Goal: Information Seeking & Learning: Compare options

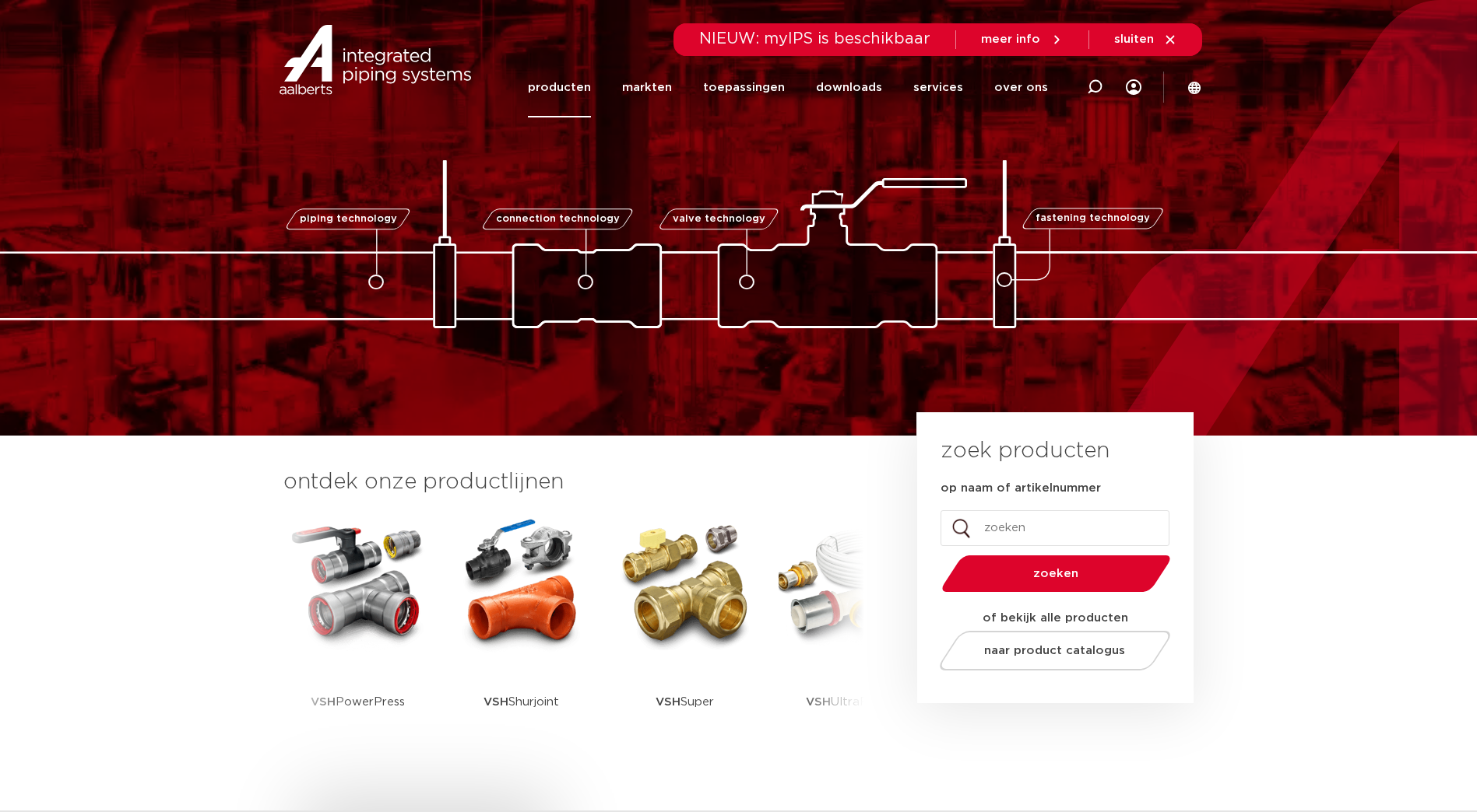
click at [564, 88] on link "producten" at bounding box center [559, 87] width 63 height 60
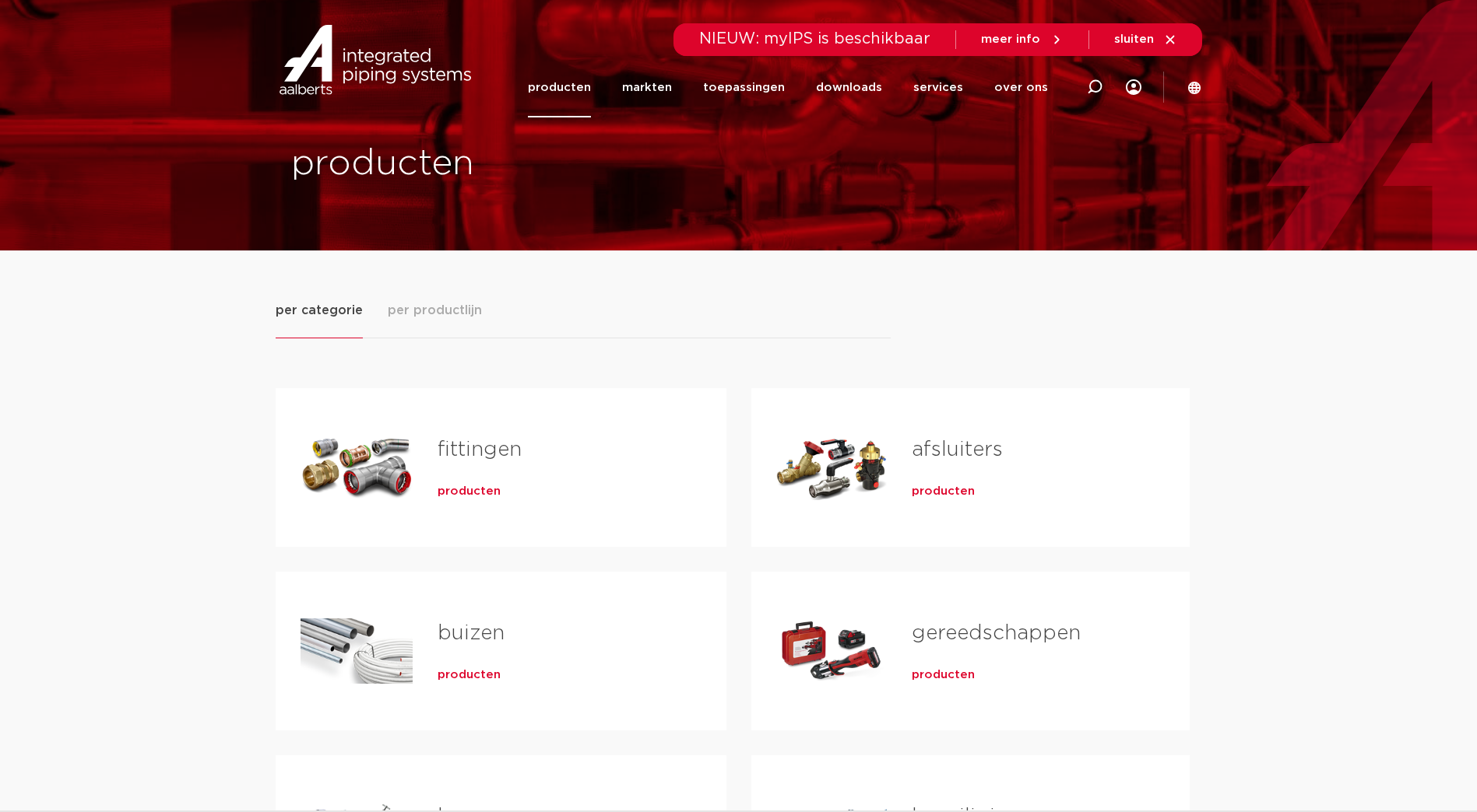
click at [501, 467] on h2 "fittingen" at bounding box center [557, 454] width 239 height 36
click at [444, 484] on span "producten" at bounding box center [469, 491] width 63 height 15
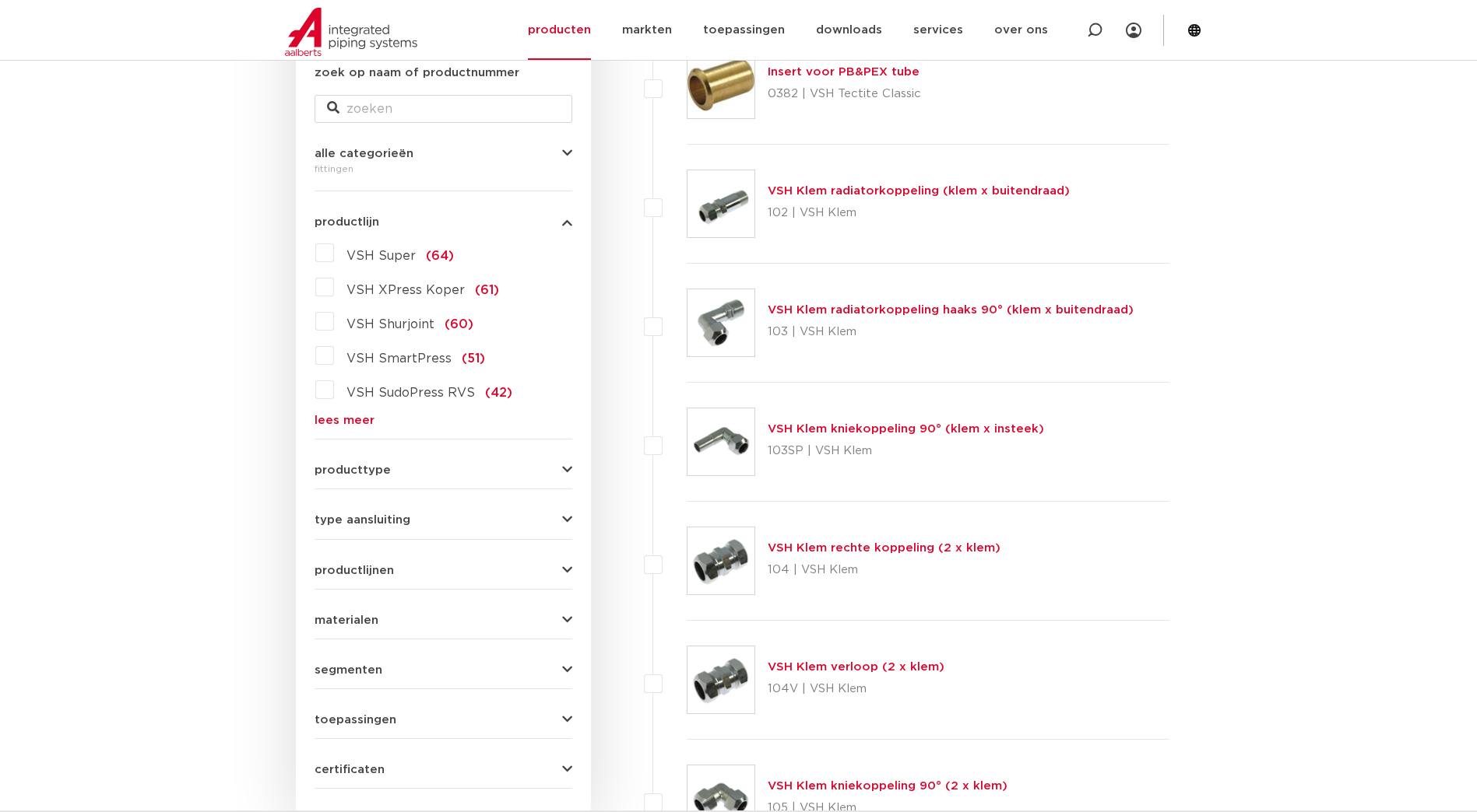
click at [333, 423] on link "lees meer" at bounding box center [443, 421] width 257 height 12
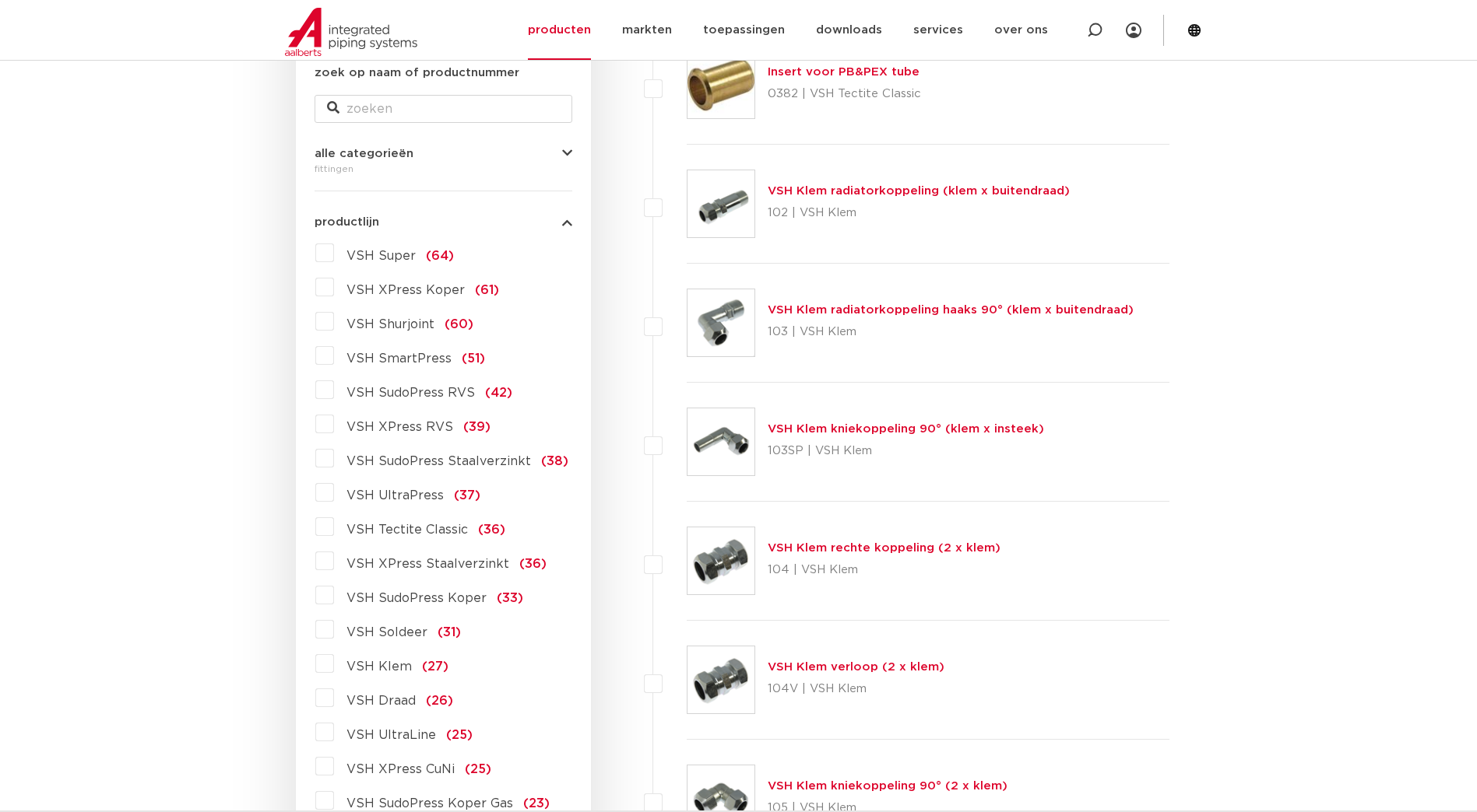
scroll to position [389, 0]
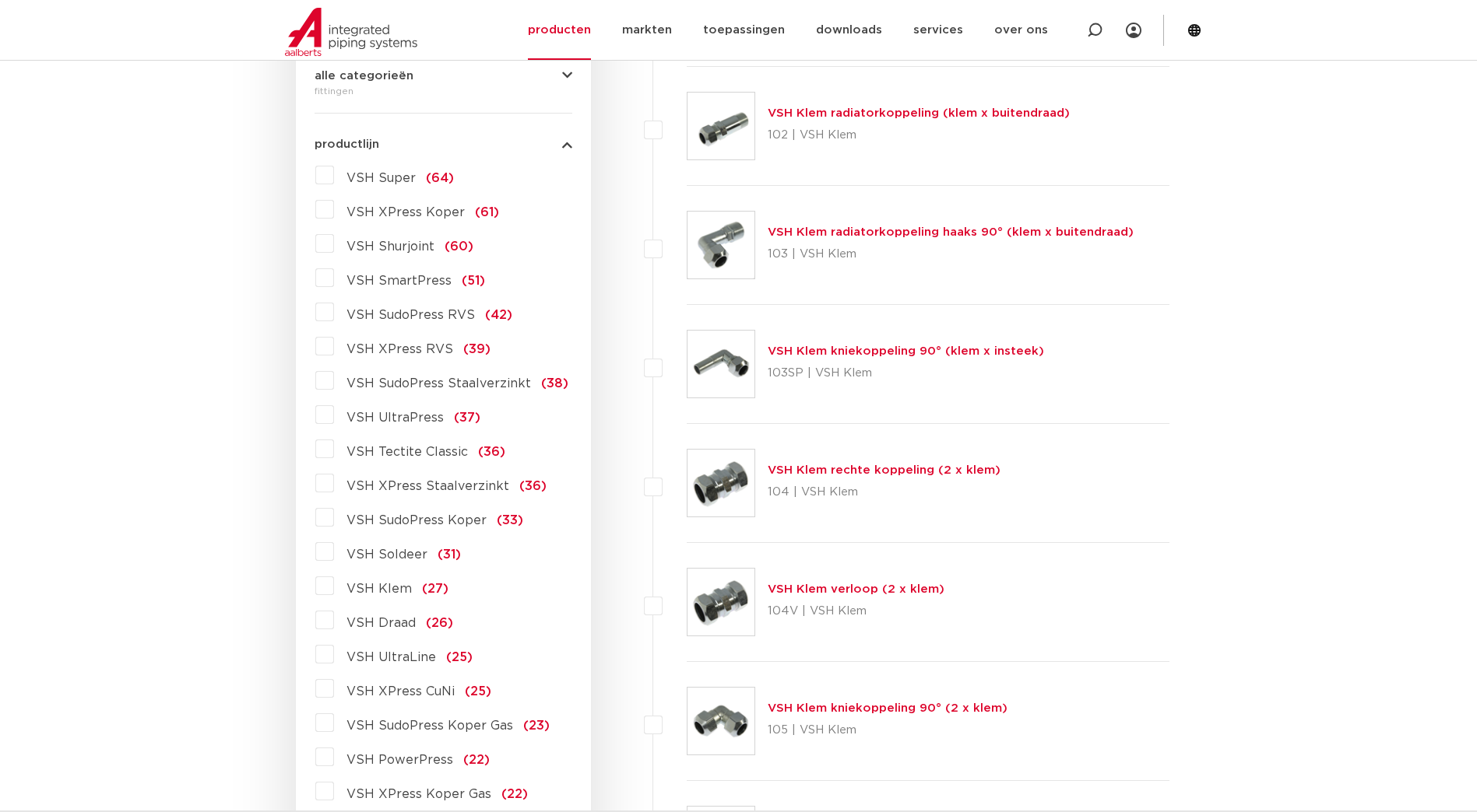
click at [334, 521] on label "VSH SudoPress Koper (33)" at bounding box center [428, 517] width 190 height 25
click at [0, 0] on input "VSH SudoPress Koper (33)" at bounding box center [0, 0] width 0 height 0
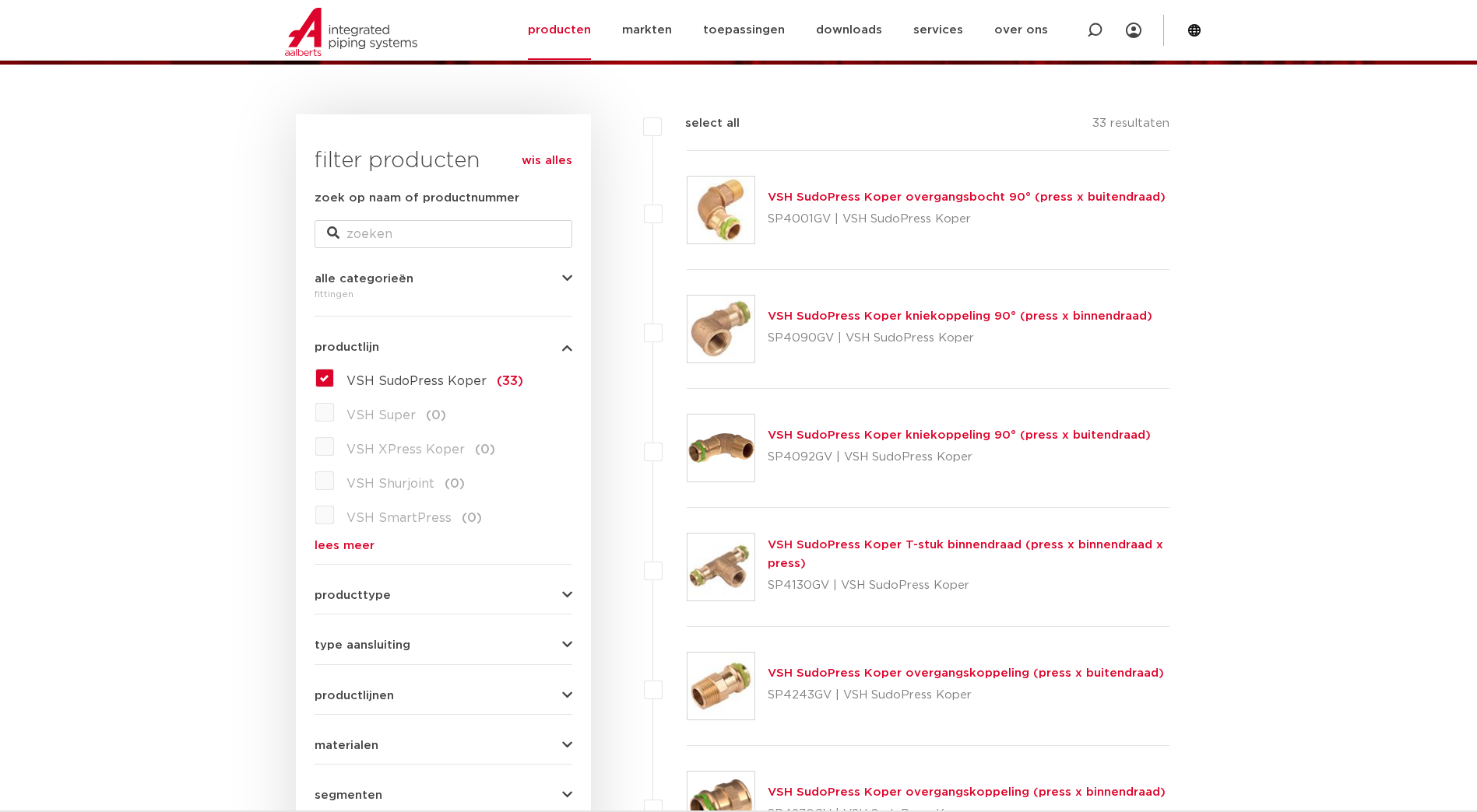
scroll to position [156, 0]
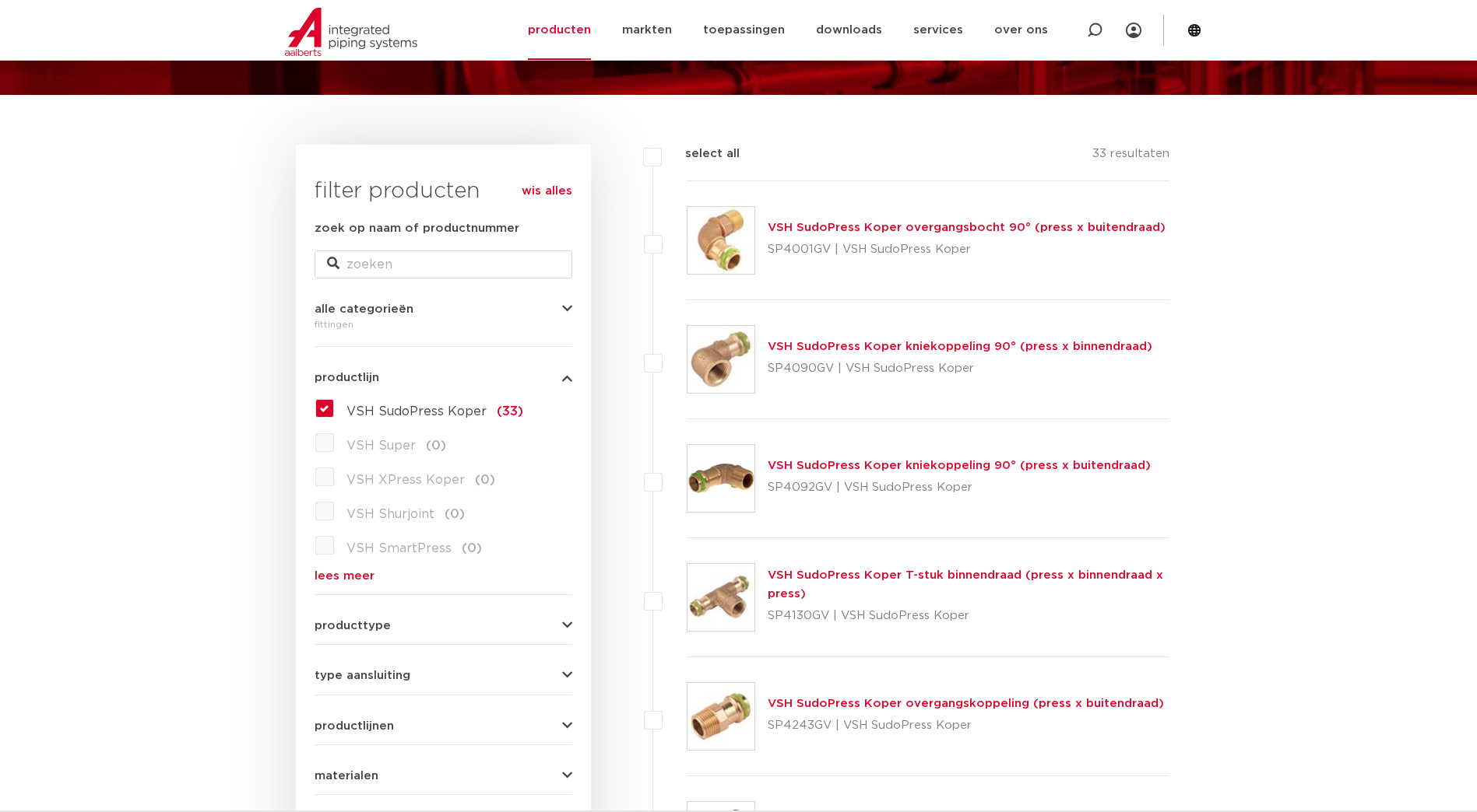
click at [830, 349] on link "VSH SudoPress Koper kniekoppeling 90° (press x binnendraad)" at bounding box center [960, 347] width 384 height 12
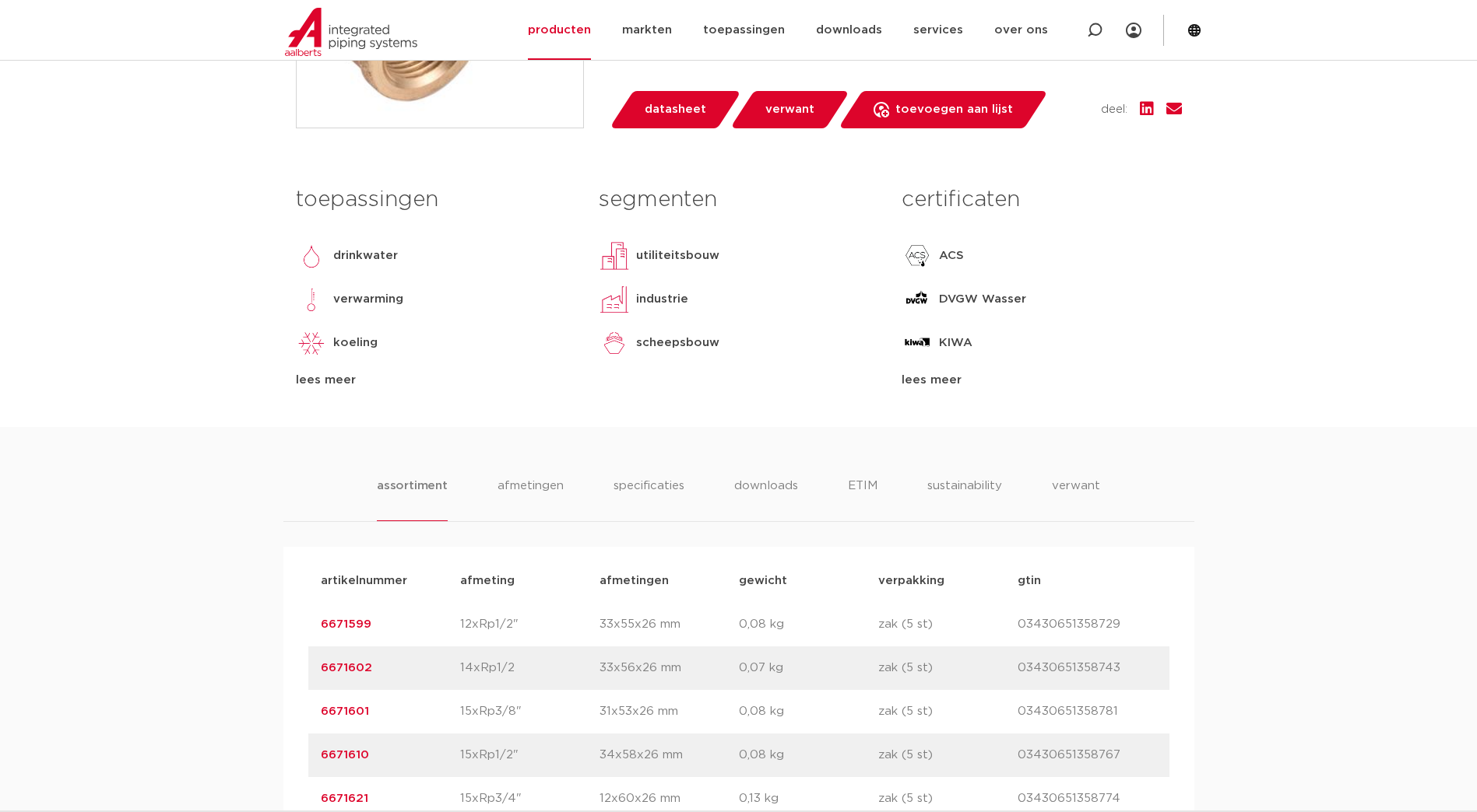
scroll to position [623, 0]
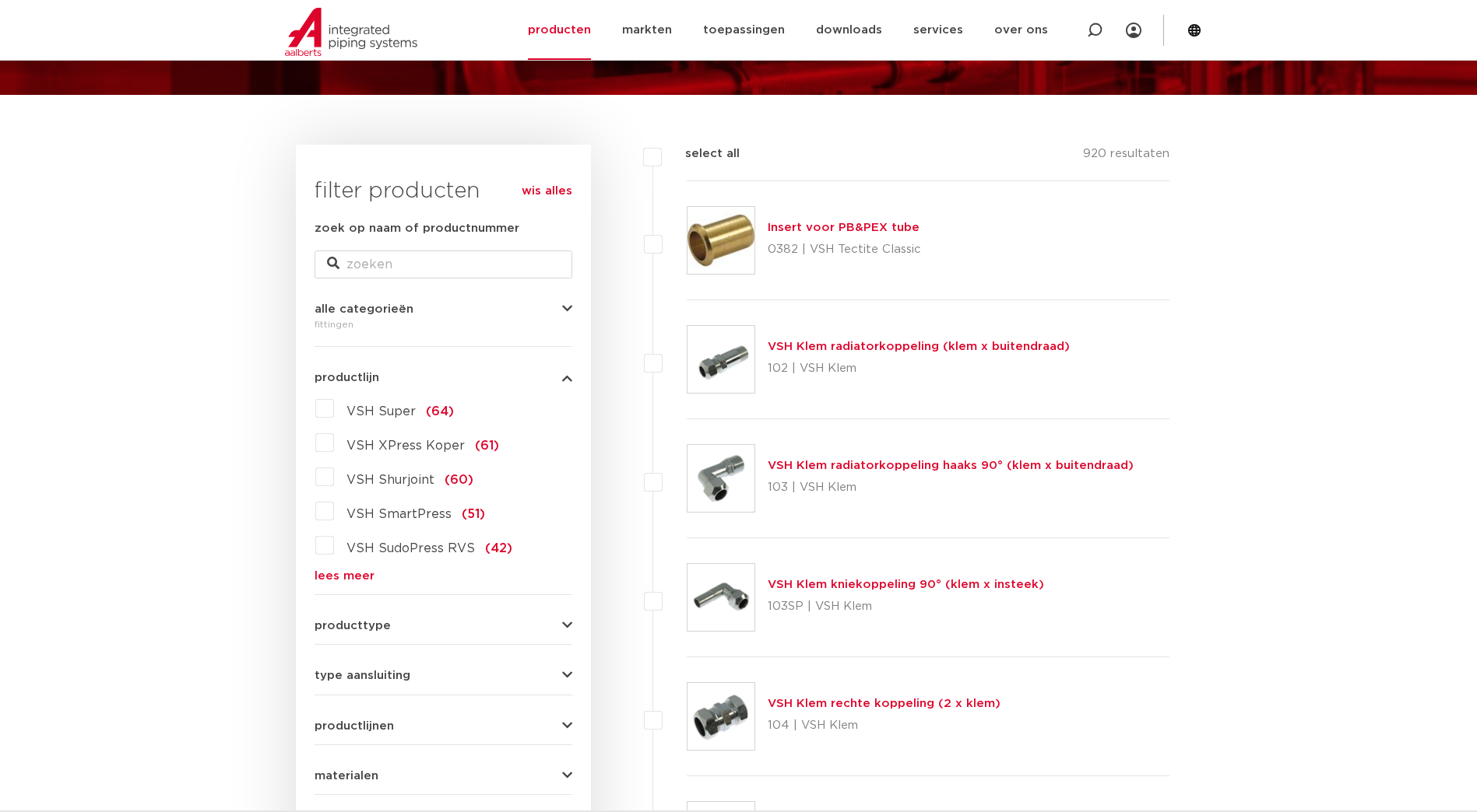
click at [336, 574] on link "lees meer" at bounding box center [443, 576] width 257 height 12
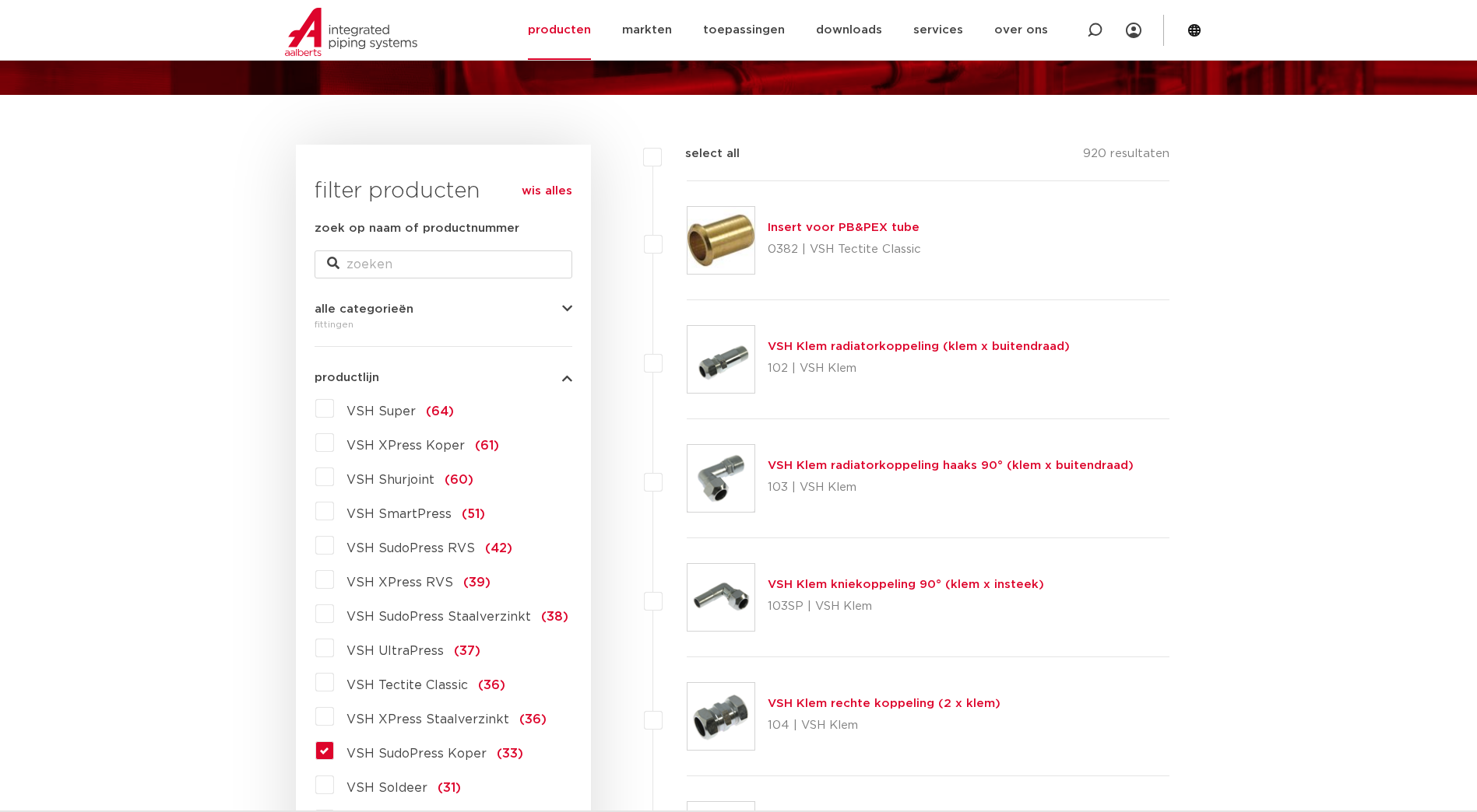
click at [334, 746] on label "VSH SudoPress Koper (33)" at bounding box center [428, 750] width 190 height 25
click at [0, 0] on input "VSH SudoPress Koper (33)" at bounding box center [0, 0] width 0 height 0
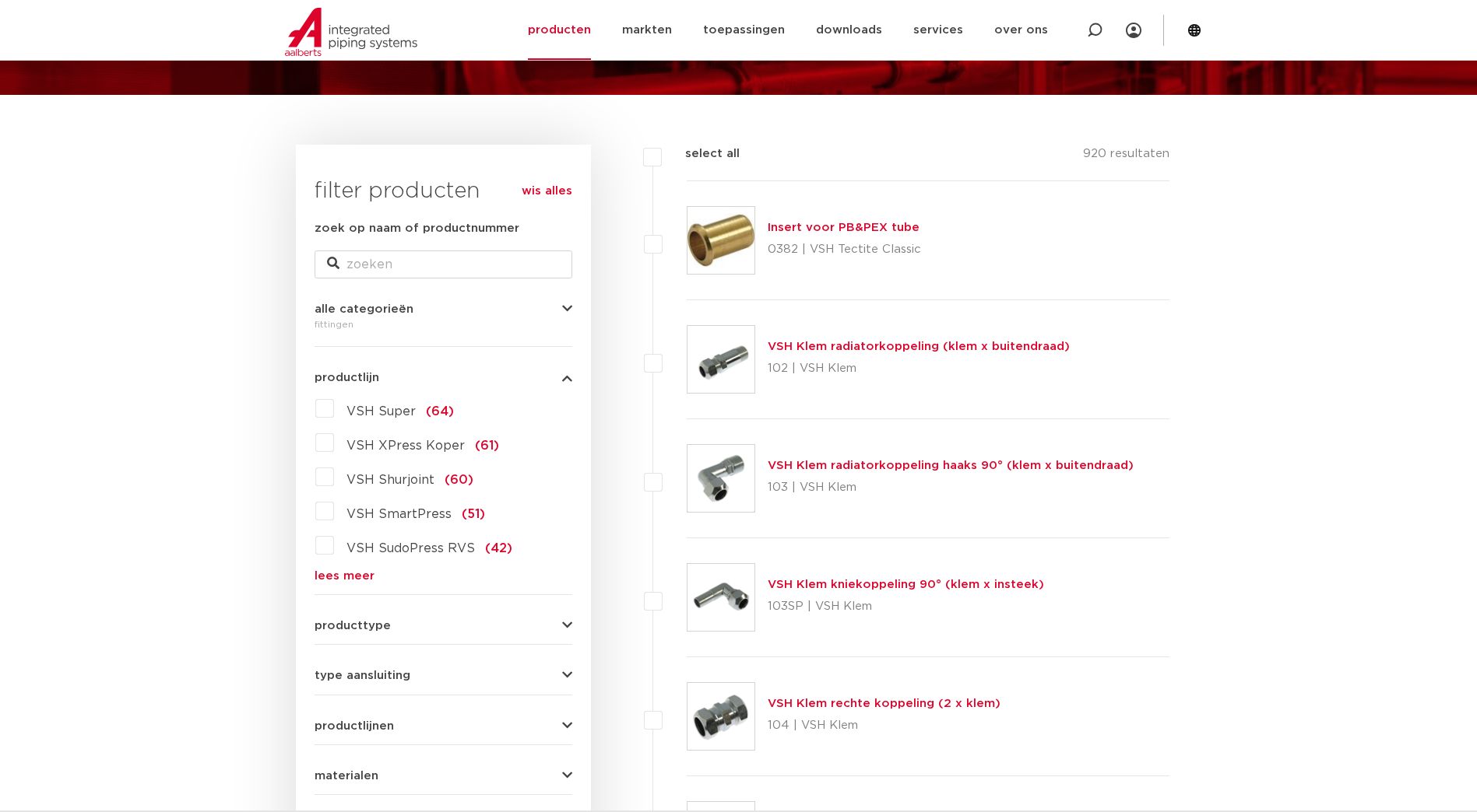
click at [347, 574] on link "lees meer" at bounding box center [443, 576] width 257 height 12
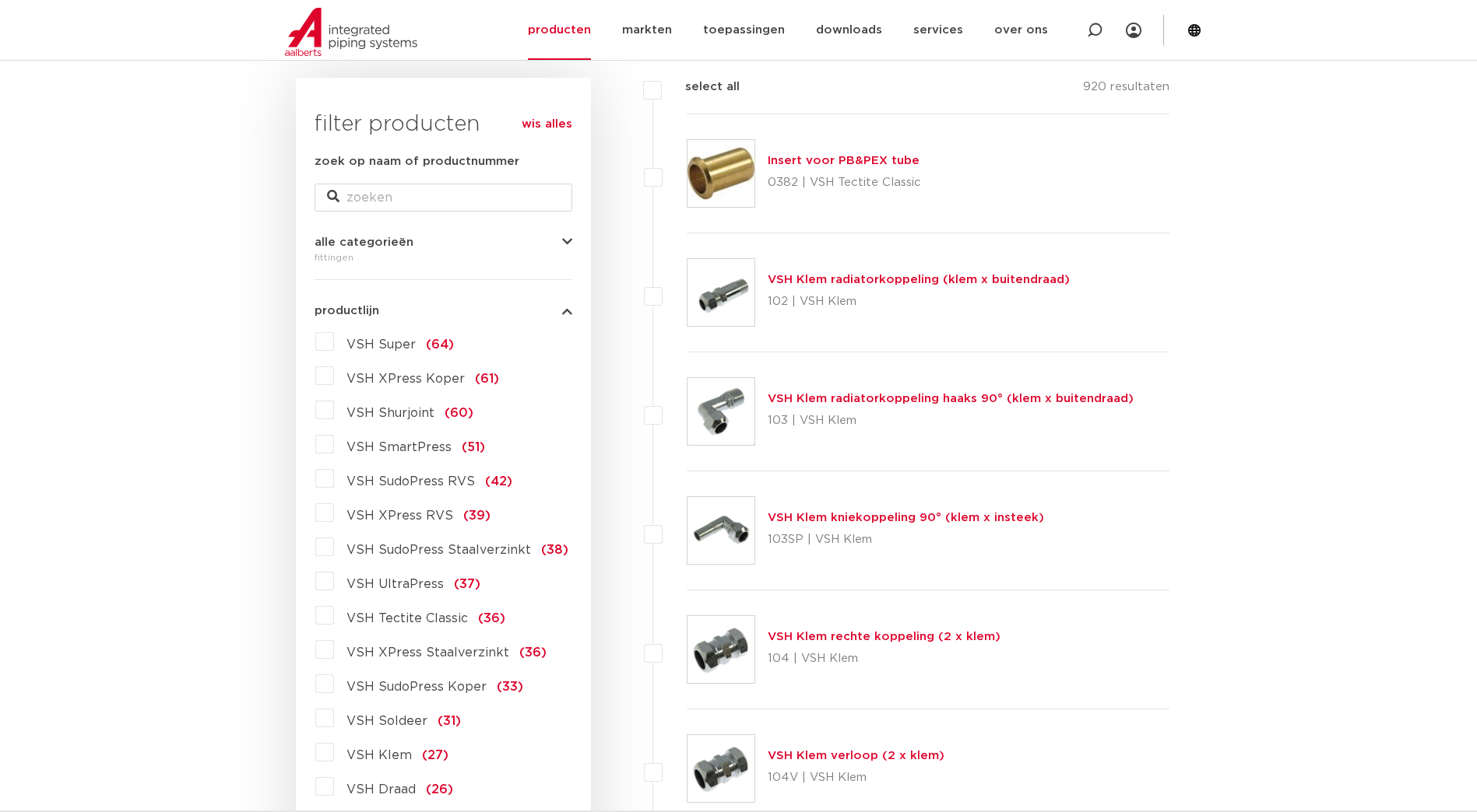
scroll to position [467, 0]
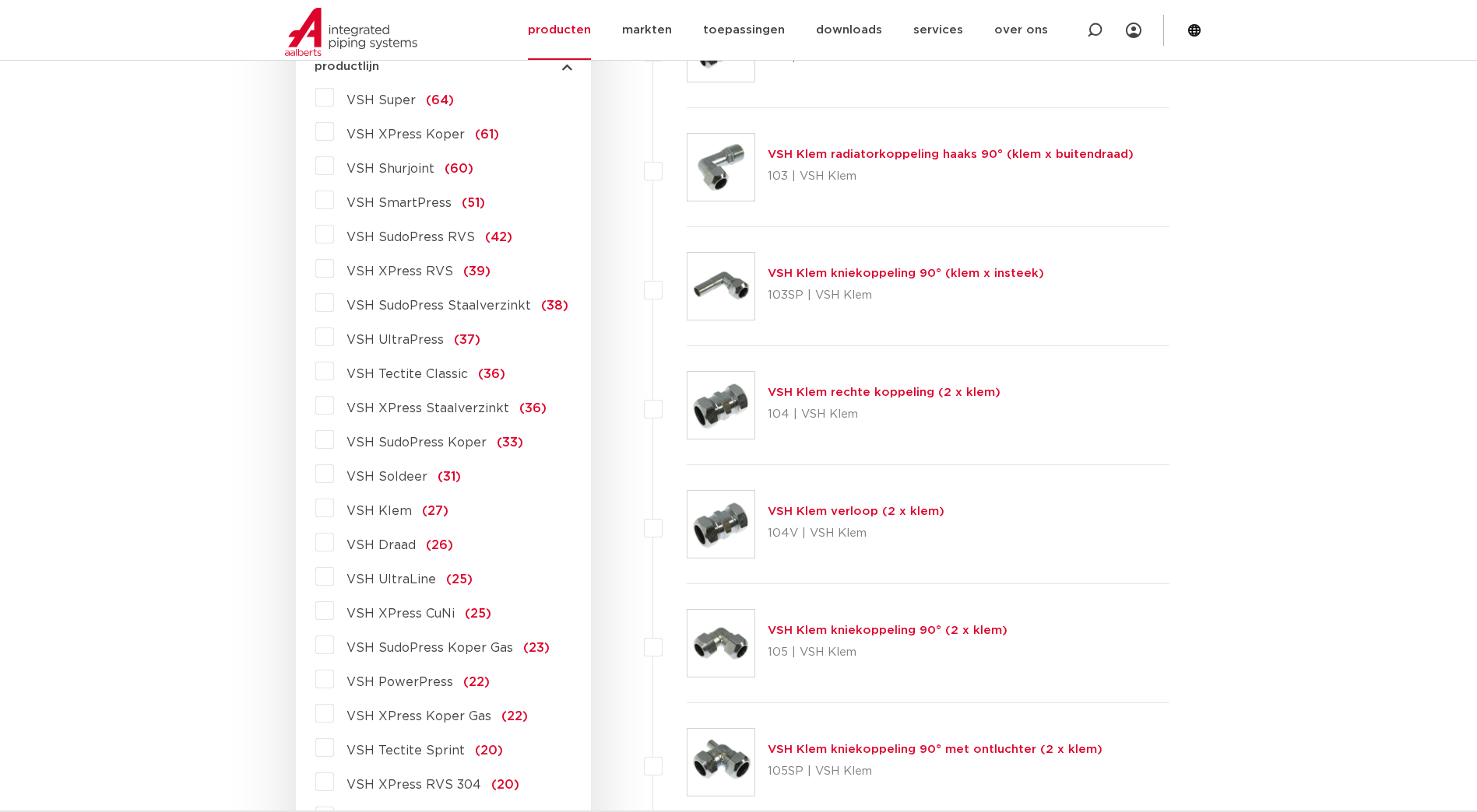
click at [334, 440] on label "VSH SudoPress Koper (33)" at bounding box center [428, 439] width 190 height 25
click at [0, 0] on input "VSH SudoPress Koper (33)" at bounding box center [0, 0] width 0 height 0
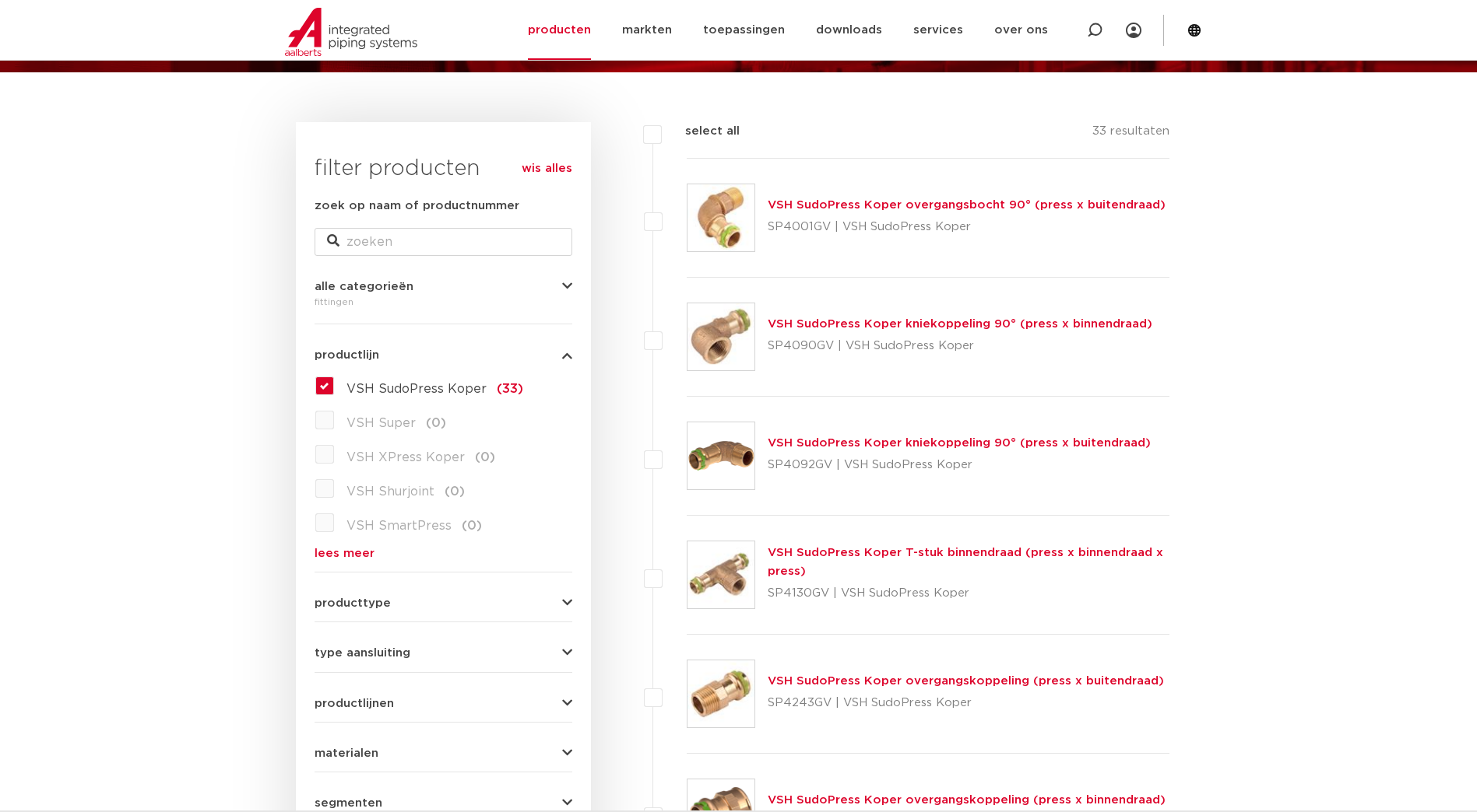
scroll to position [156, 0]
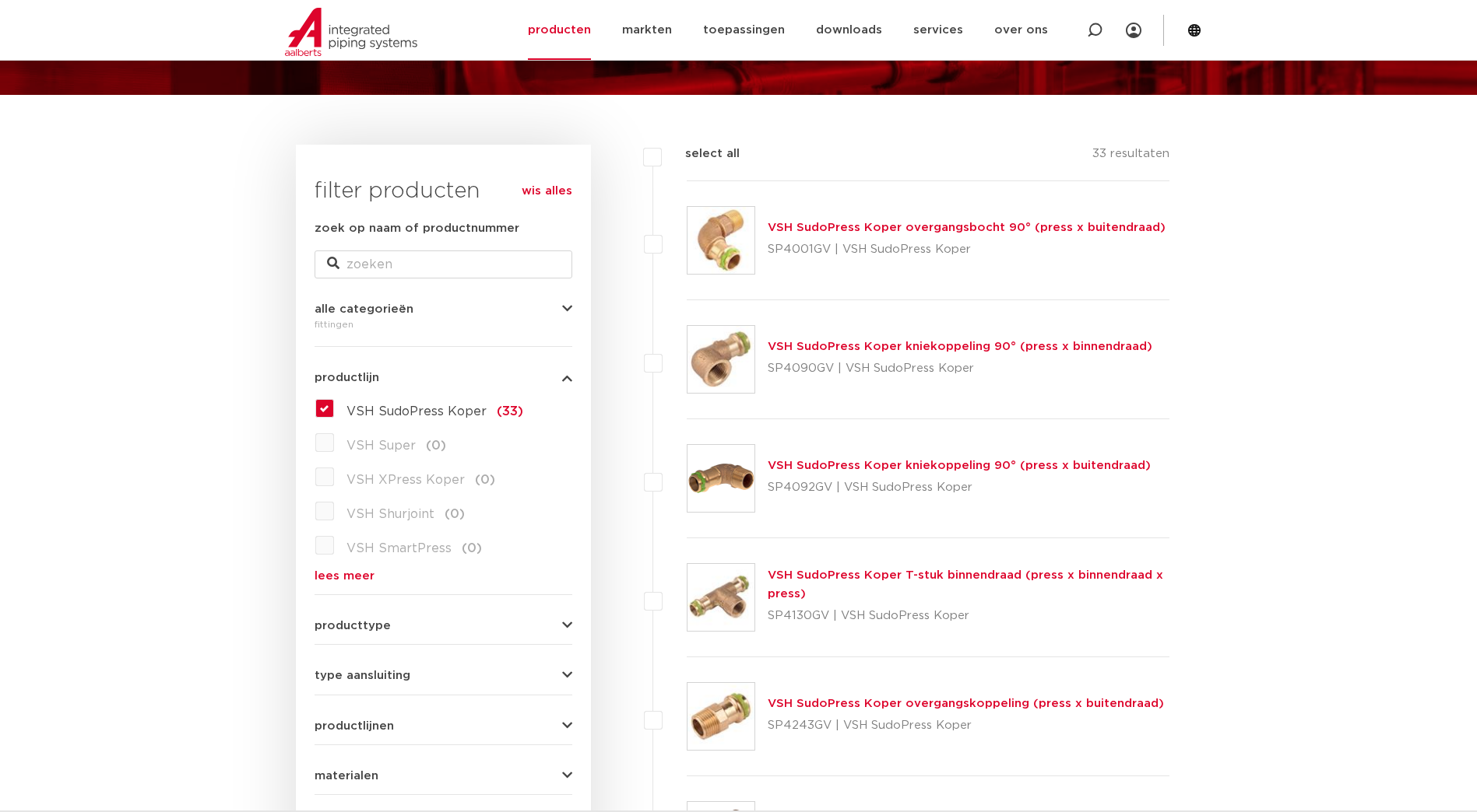
click at [889, 469] on link "VSH SudoPress Koper kniekoppeling 90° (press x buitendraad)" at bounding box center [959, 466] width 383 height 12
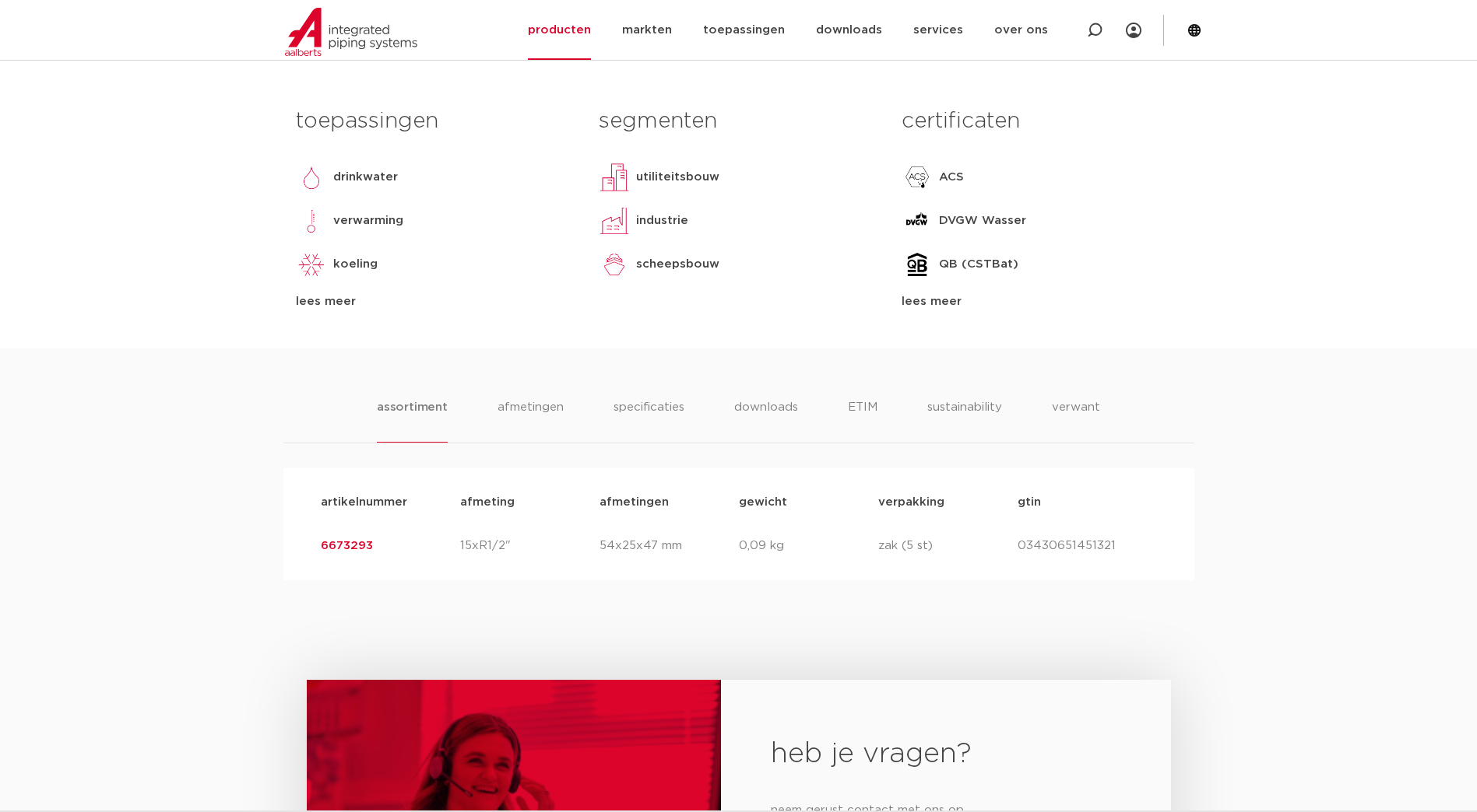
scroll to position [934, 0]
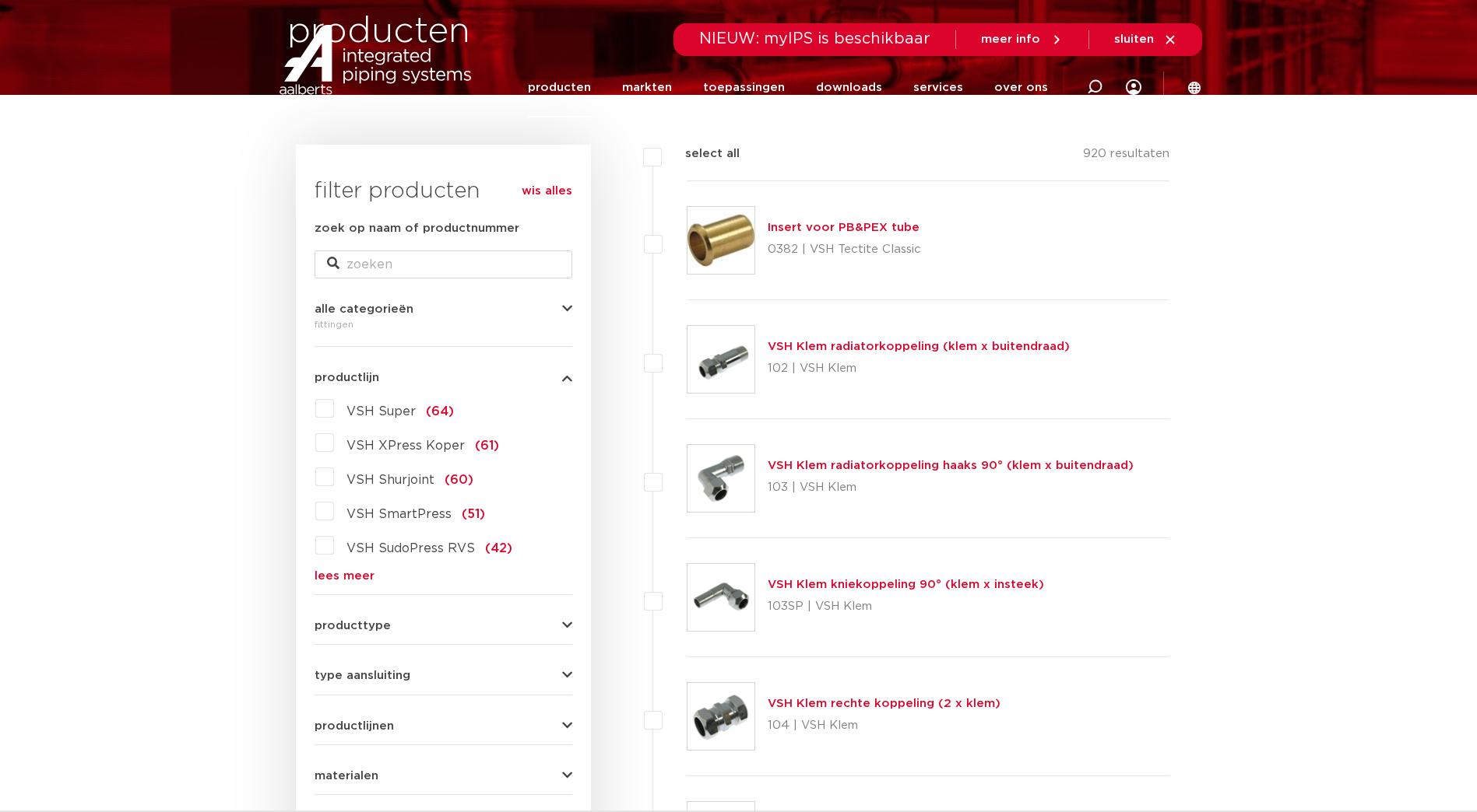
click at [330, 575] on link "lees meer" at bounding box center [443, 576] width 257 height 12
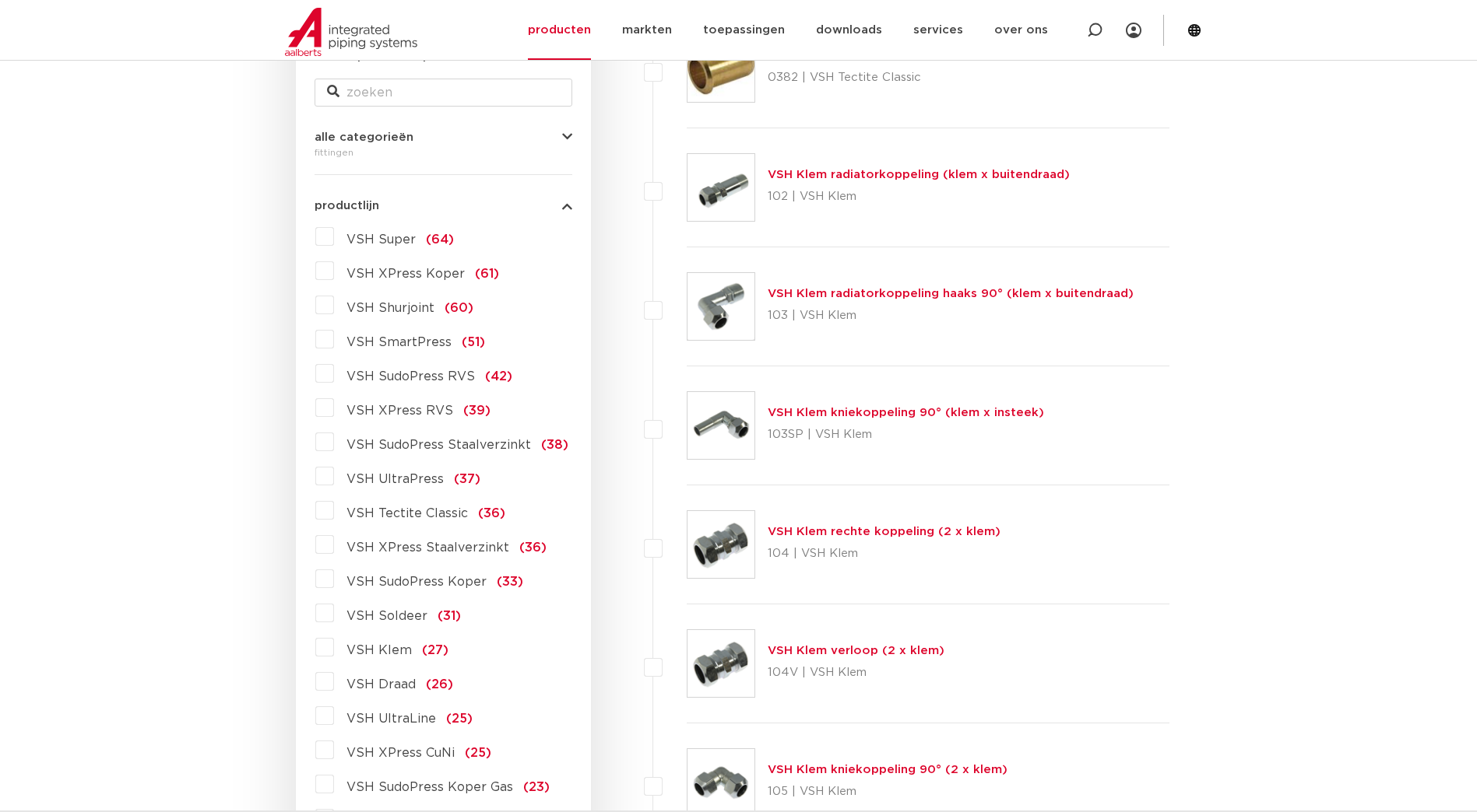
scroll to position [389, 0]
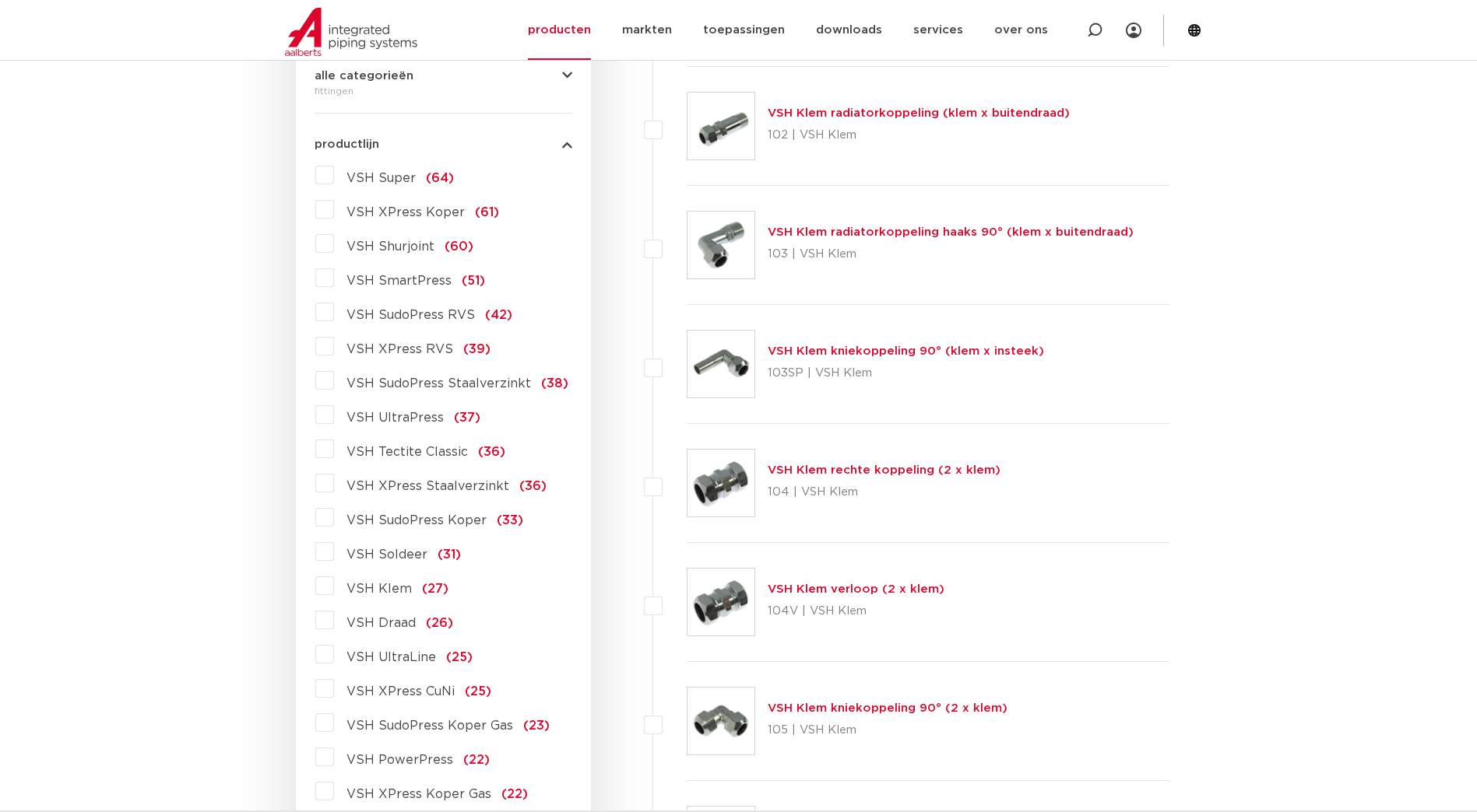
click at [334, 519] on label "VSH SudoPress Koper (33)" at bounding box center [428, 517] width 190 height 25
click at [0, 0] on input "VSH SudoPress Koper (33)" at bounding box center [0, 0] width 0 height 0
